Goal: Task Accomplishment & Management: Use online tool/utility

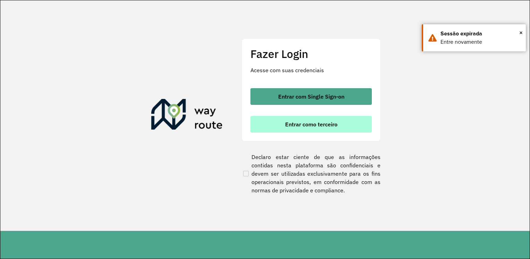
click at [312, 124] on span "Entrar como terceiro" at bounding box center [311, 124] width 52 height 6
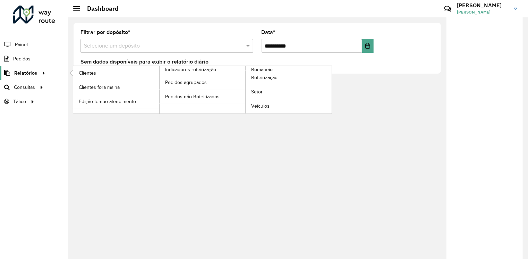
click at [26, 72] on span "Relatórios" at bounding box center [25, 72] width 23 height 7
click at [254, 78] on span "Roteirização" at bounding box center [265, 77] width 28 height 7
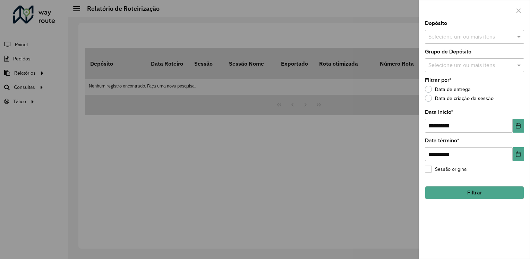
click at [506, 37] on input "text" at bounding box center [471, 37] width 89 height 8
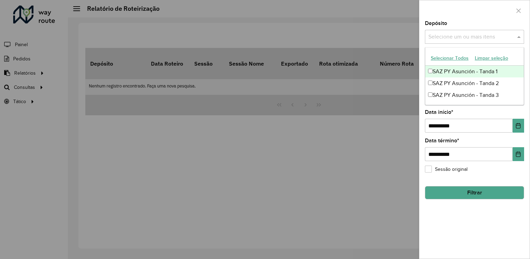
click at [448, 58] on button "Selecionar Todos" at bounding box center [450, 58] width 44 height 11
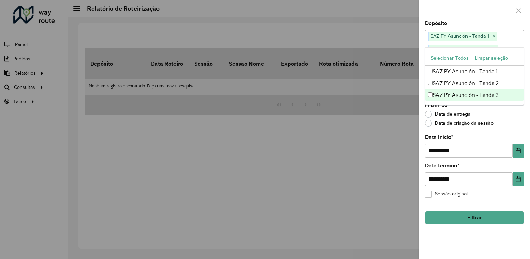
click at [401, 154] on div at bounding box center [265, 129] width 530 height 259
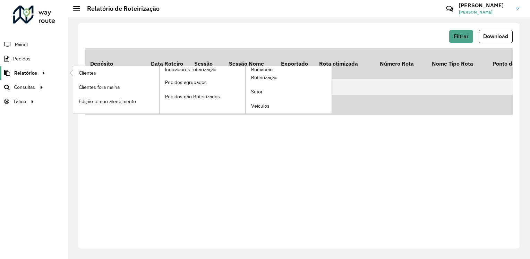
click at [24, 74] on span "Relatórios" at bounding box center [25, 72] width 23 height 7
click at [293, 80] on link "Roteirização" at bounding box center [289, 78] width 86 height 14
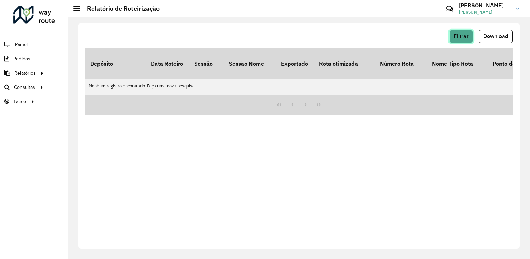
click at [461, 36] on span "Filtrar" at bounding box center [461, 36] width 15 height 6
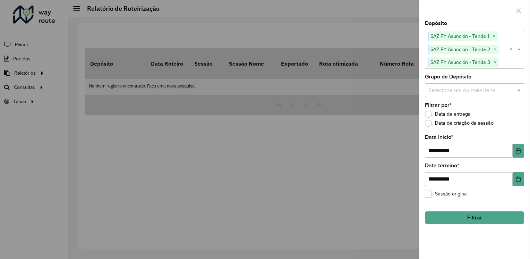
click at [505, 90] on input "text" at bounding box center [471, 90] width 89 height 8
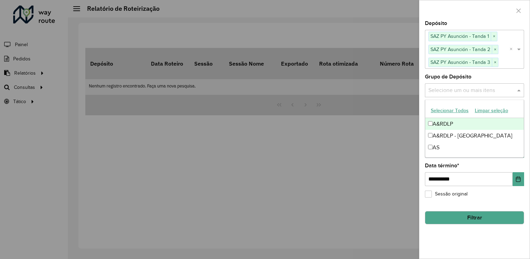
click at [438, 112] on button "Selecionar Todos" at bounding box center [450, 110] width 44 height 11
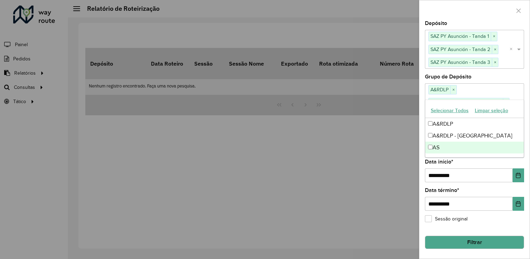
click at [473, 236] on button "Filtrar" at bounding box center [474, 242] width 99 height 13
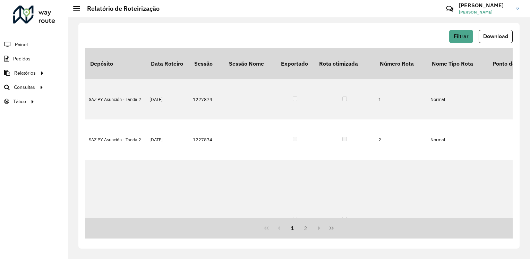
click at [491, 37] on span "Download" at bounding box center [495, 36] width 25 height 6
